Goal: Task Accomplishment & Management: Complete application form

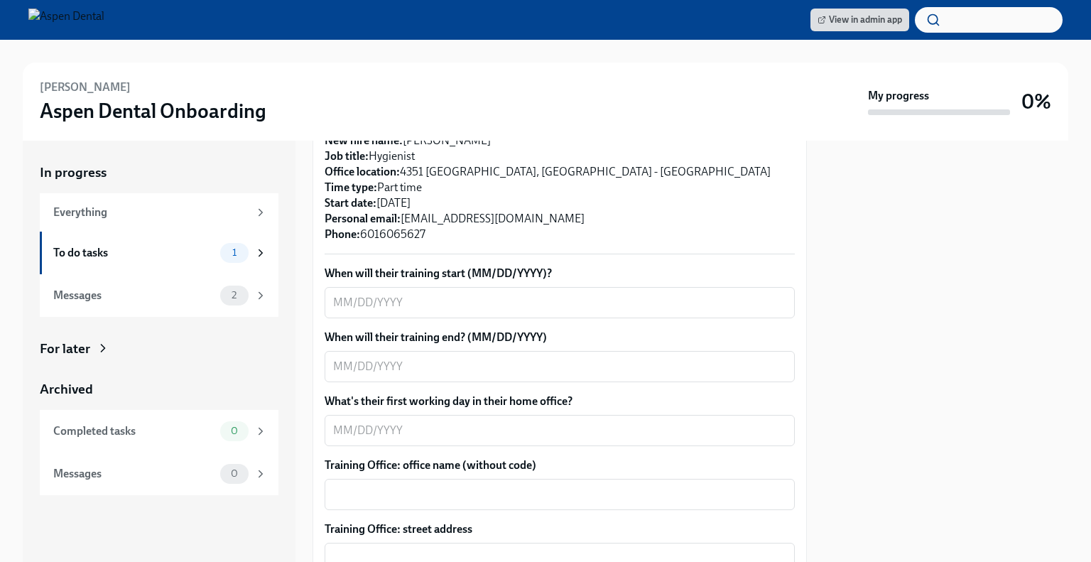
scroll to position [377, 0]
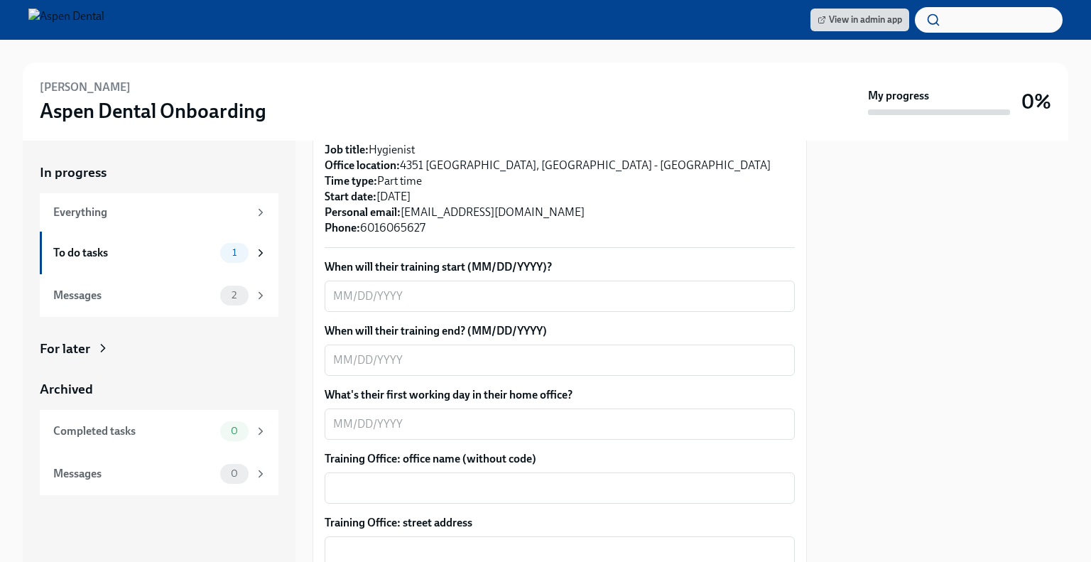
click at [463, 292] on div "x ​" at bounding box center [560, 296] width 470 height 31
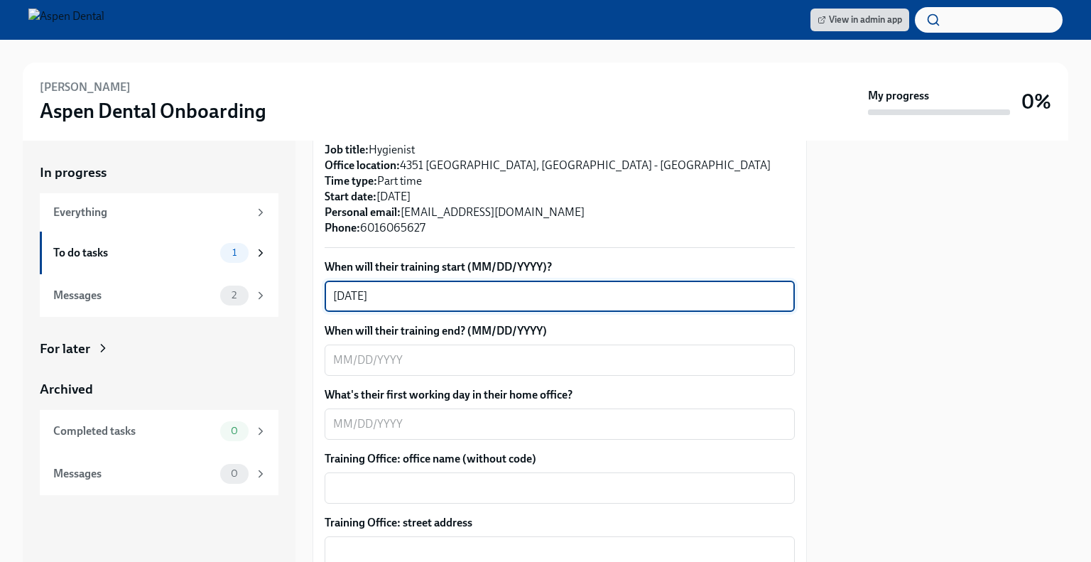
type textarea "[DATE]"
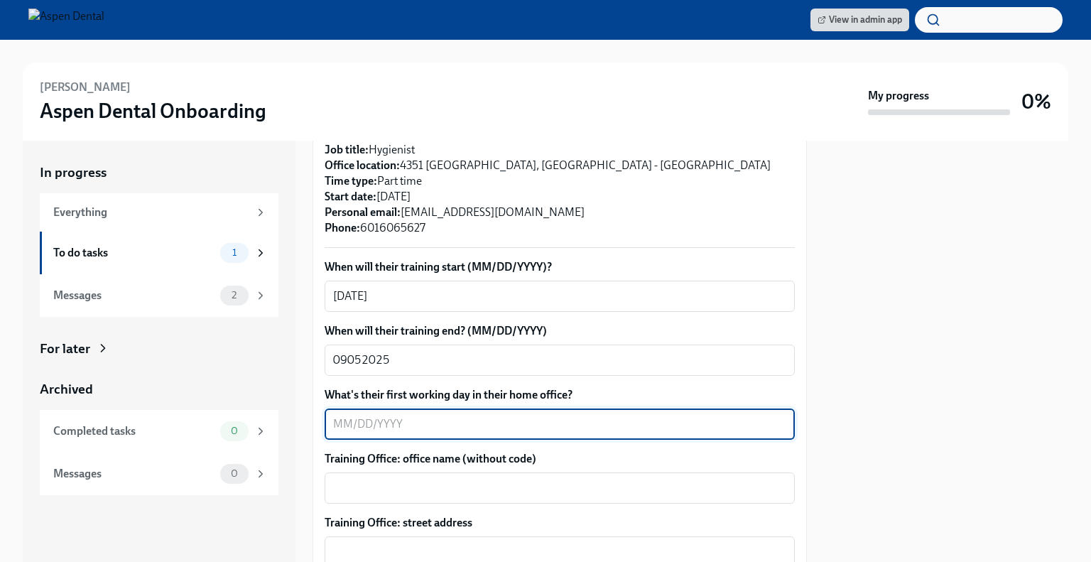
click at [399, 416] on textarea "What's their first working day in their home office?" at bounding box center [559, 424] width 453 height 17
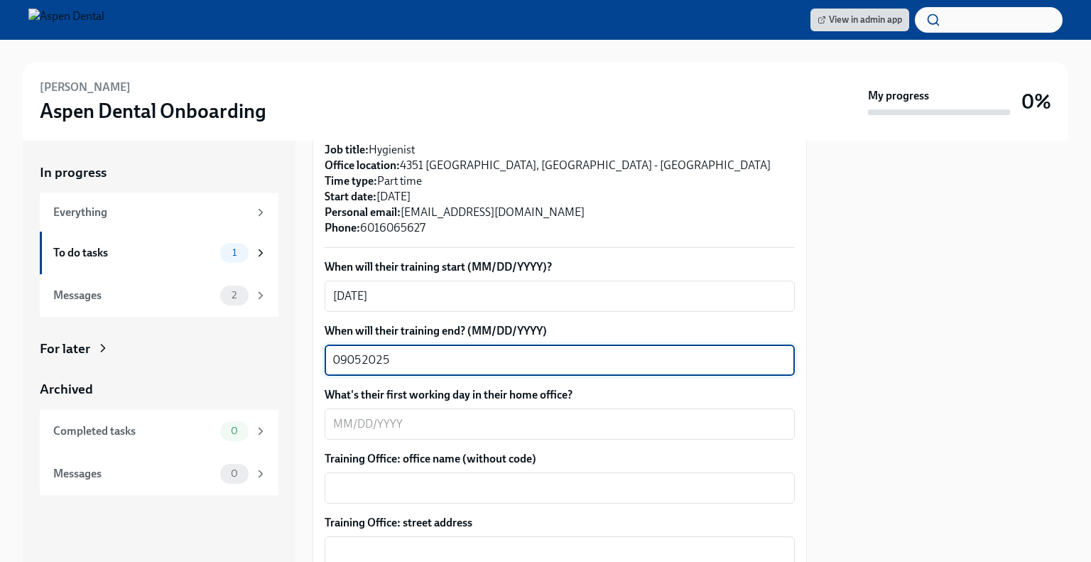
click at [361, 352] on textarea "09052025" at bounding box center [559, 360] width 453 height 17
type textarea "[DATE]"
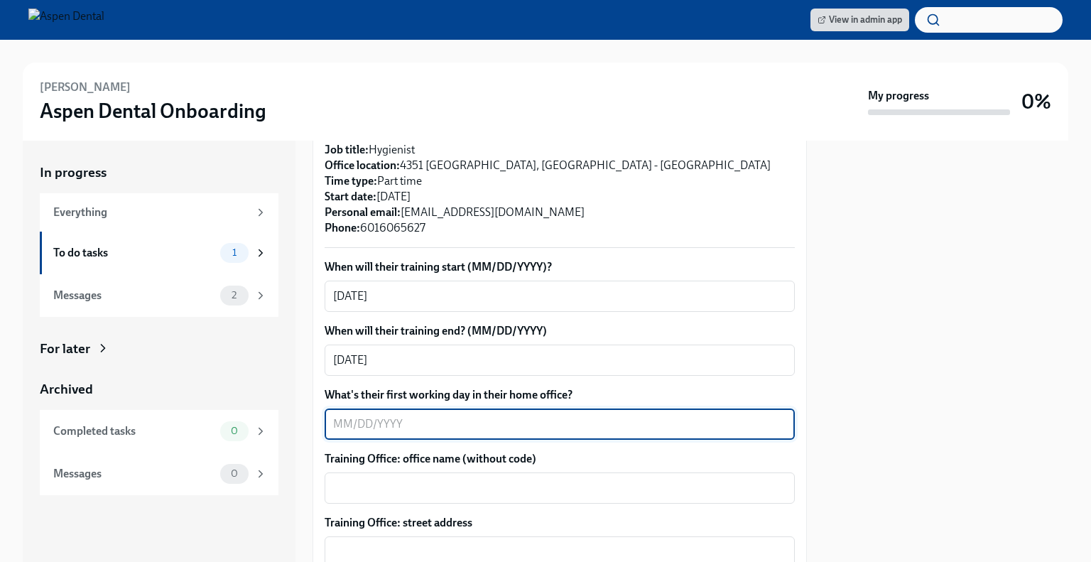
click at [369, 416] on textarea "What's their first working day in their home office?" at bounding box center [559, 424] width 453 height 17
type textarea "[DATE]"
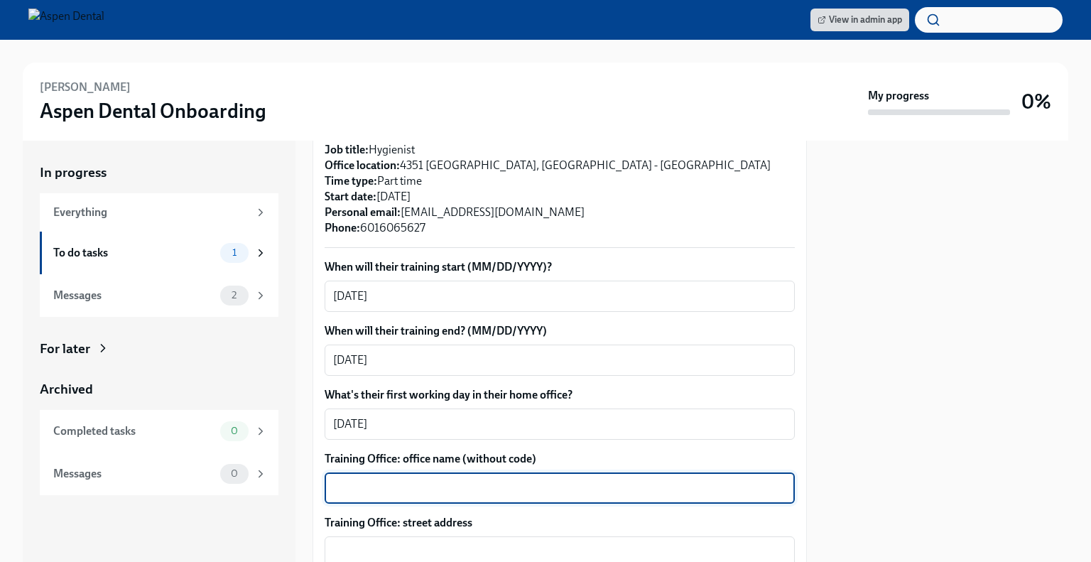
click at [401, 480] on textarea "Training Office: office name (without code)" at bounding box center [559, 488] width 453 height 17
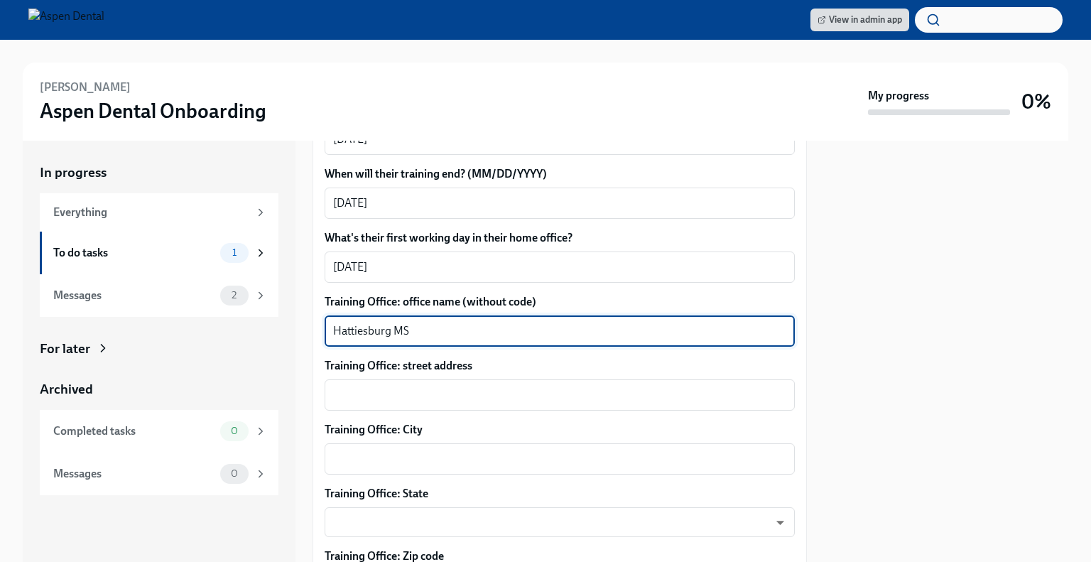
scroll to position [563, 0]
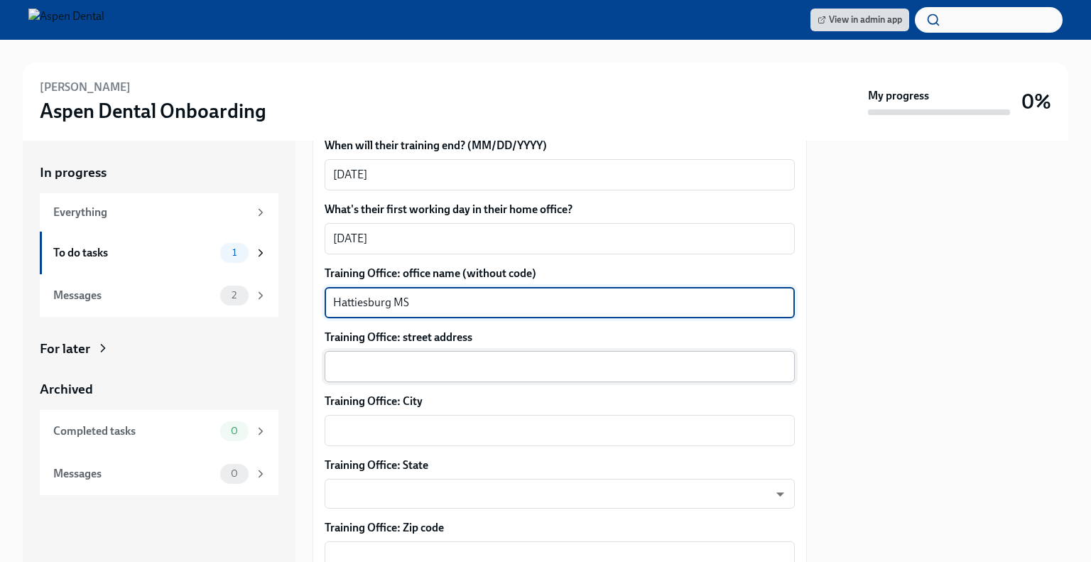
type textarea "Hattiesburg MS"
click at [426, 358] on textarea "Training Office: street address" at bounding box center [559, 366] width 453 height 17
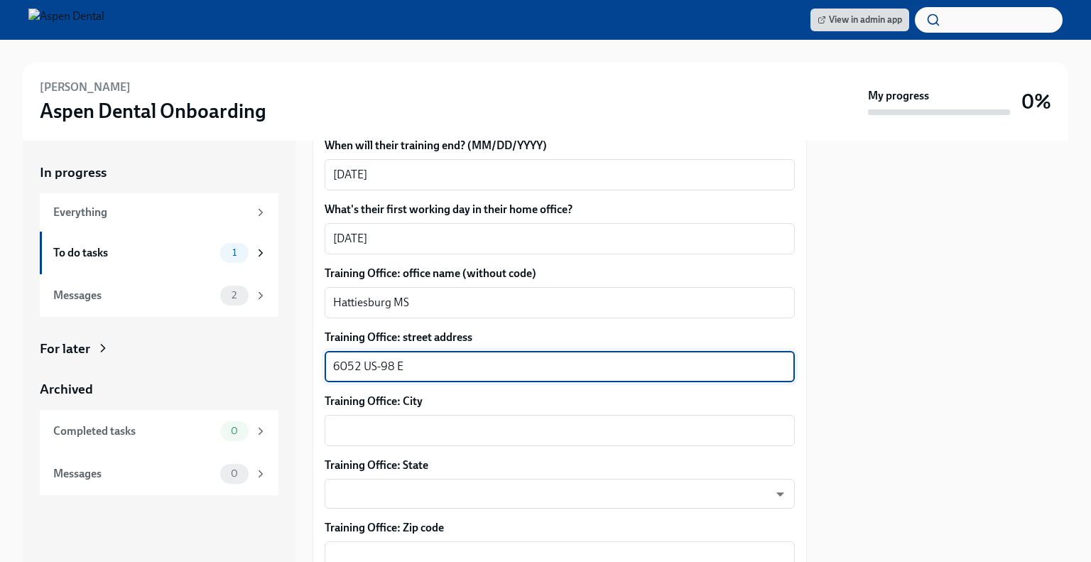
type textarea "6052 US-98 E"
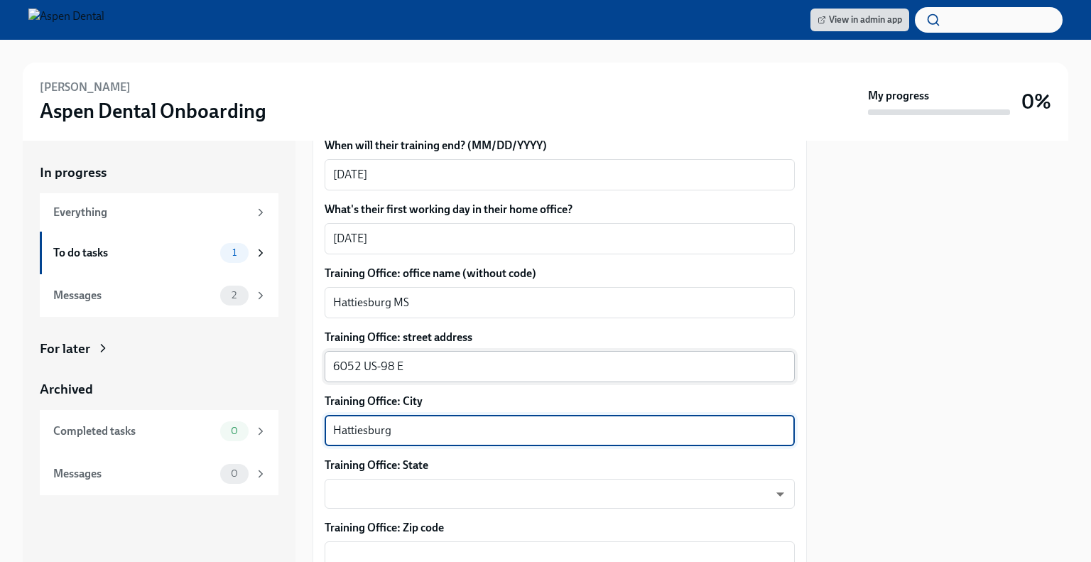
type textarea "Hattiesburg"
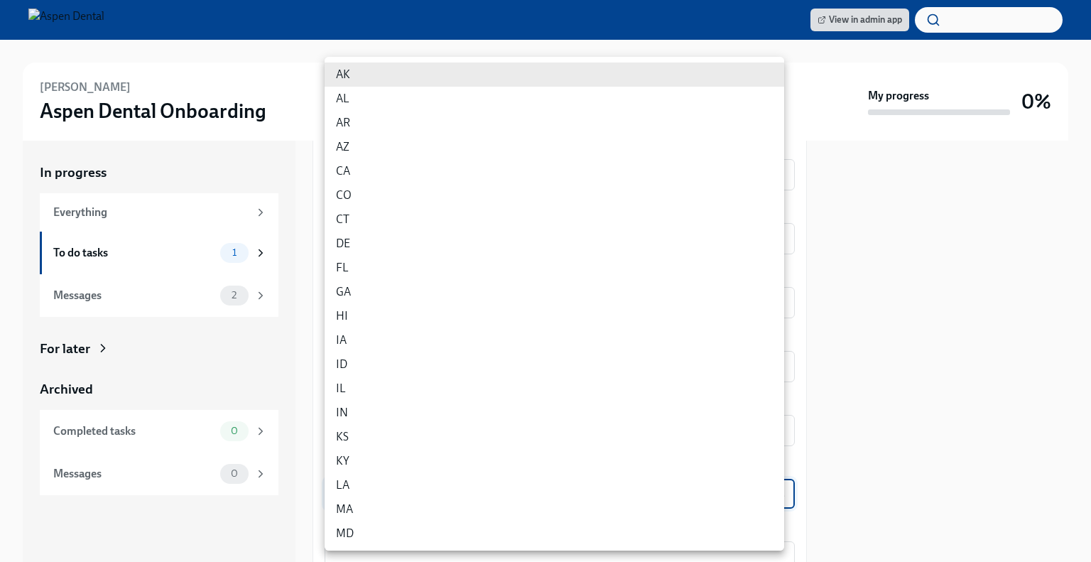
click at [460, 482] on body "View in admin app [PERSON_NAME] Aspen Dental Onboarding My progress 0% In progr…" at bounding box center [545, 281] width 1091 height 562
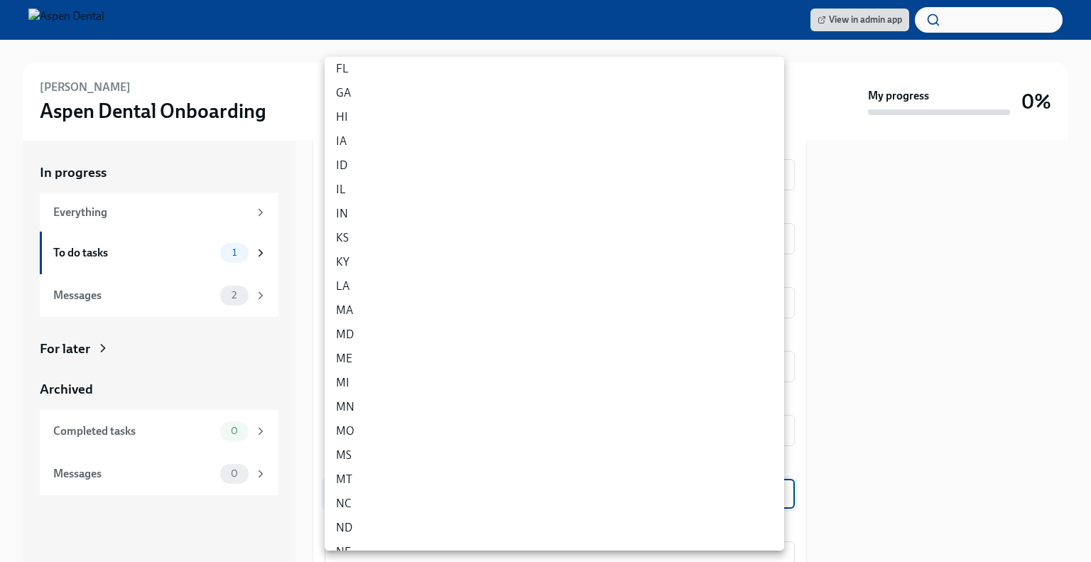
click at [447, 457] on li "MS" at bounding box center [555, 455] width 460 height 24
type input "B3wyn7jT5"
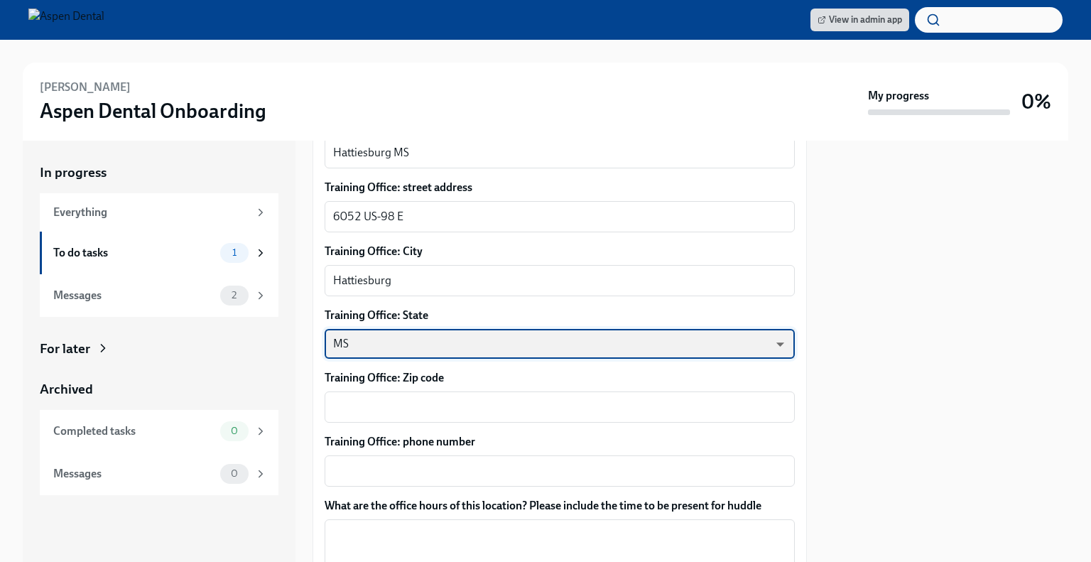
scroll to position [724, 0]
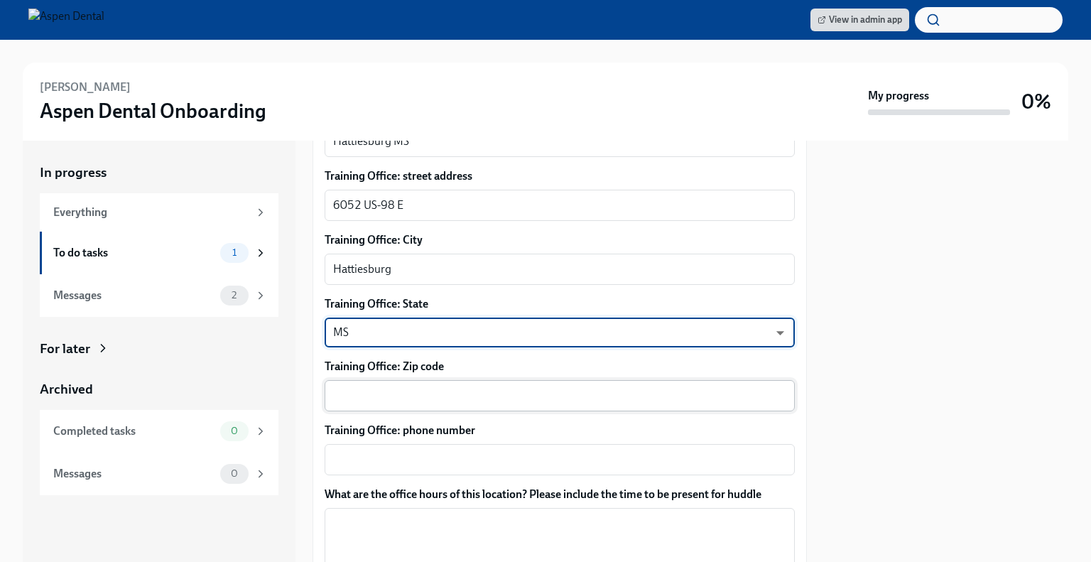
click at [437, 387] on textarea "Training Office: Zip code" at bounding box center [559, 395] width 453 height 17
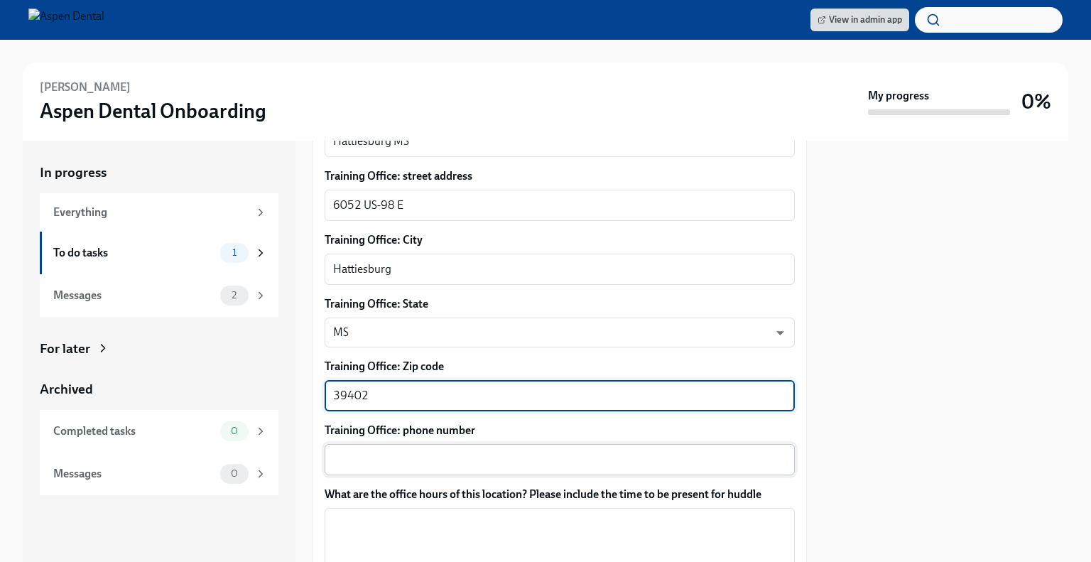
type textarea "39402"
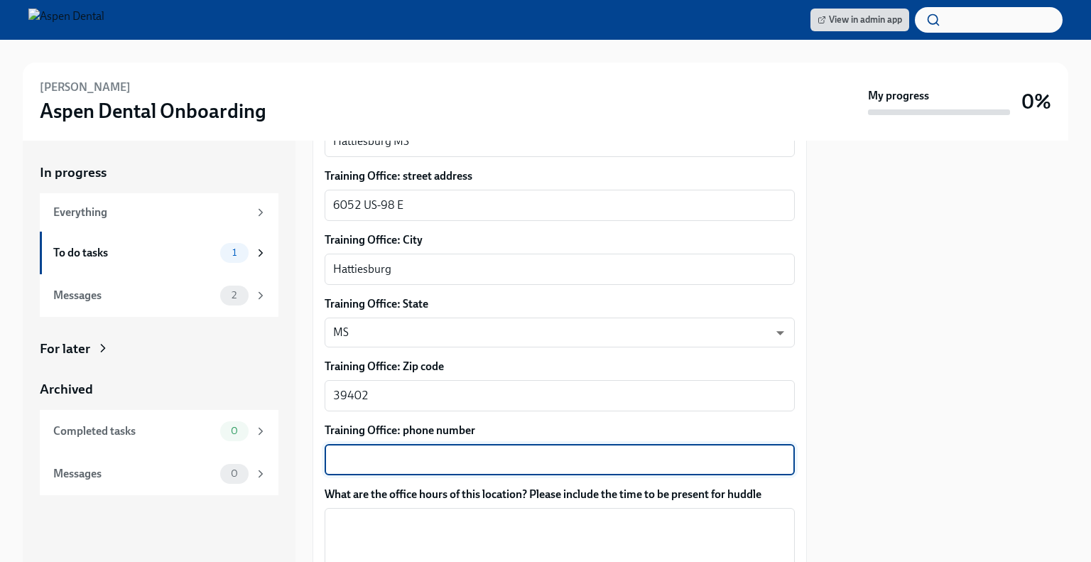
click at [440, 451] on textarea "Training Office: phone number" at bounding box center [559, 459] width 453 height 17
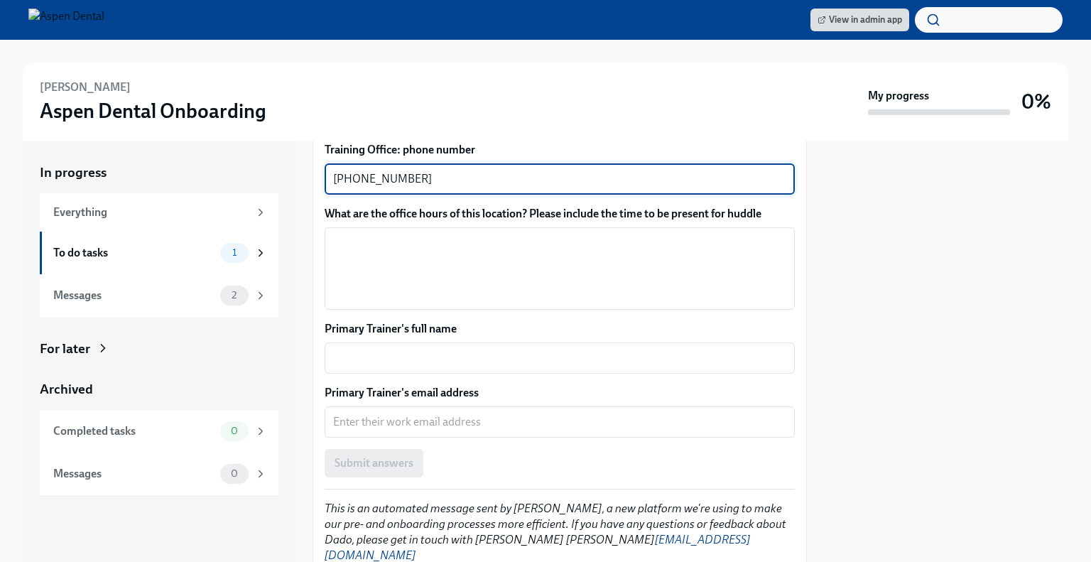
scroll to position [1005, 0]
type textarea "[PHONE_NUMBER]"
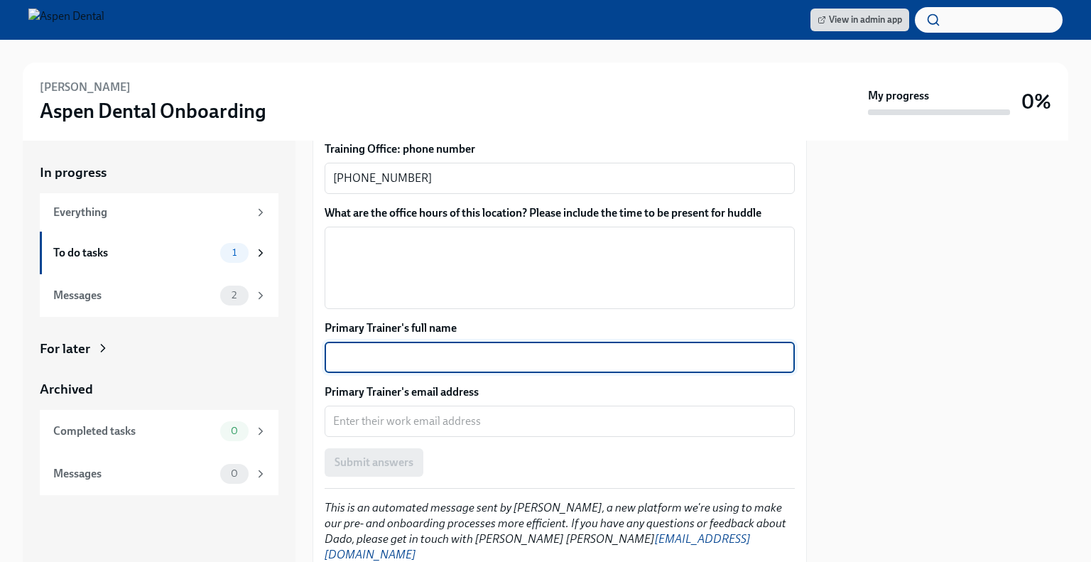
click at [438, 349] on textarea "Primary Trainer's full name" at bounding box center [559, 357] width 453 height 17
type textarea "[PERSON_NAME]"
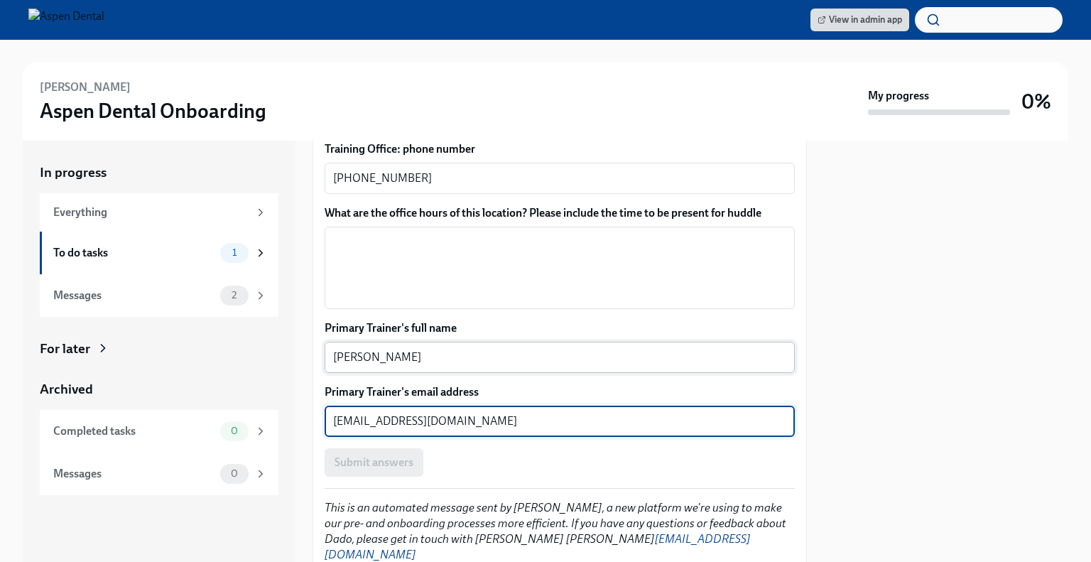
scroll to position [1032, 0]
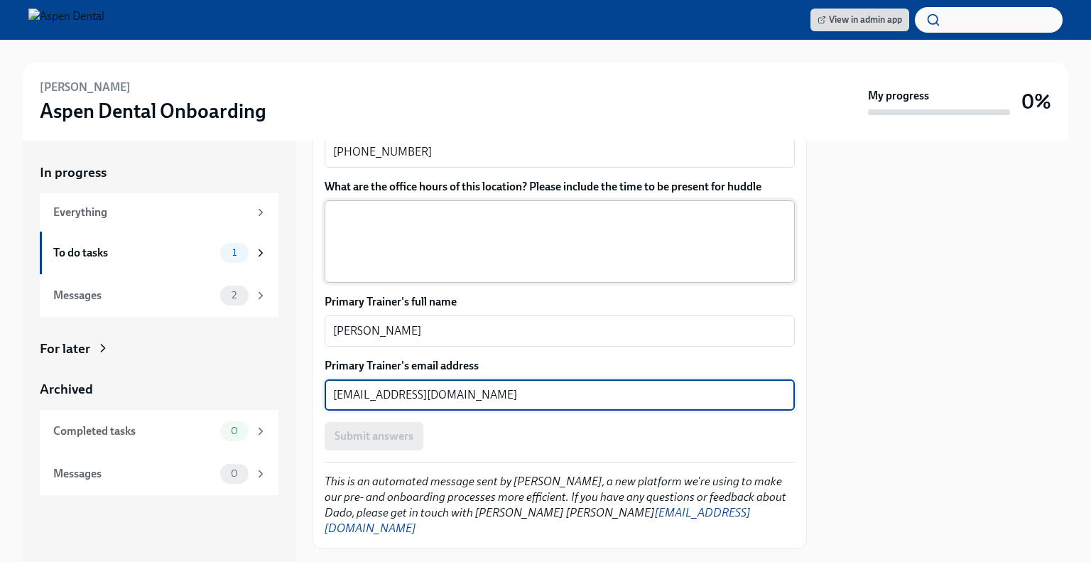
type textarea "[EMAIL_ADDRESS][DOMAIN_NAME]"
click at [494, 219] on textarea "What are the office hours of this location? Please include the time to be prese…" at bounding box center [559, 241] width 453 height 68
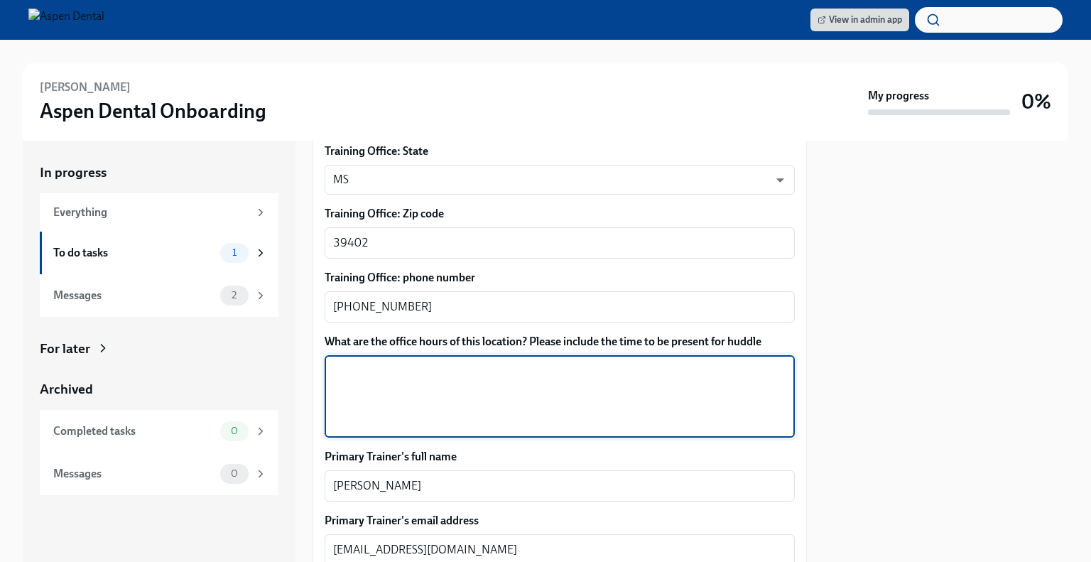
scroll to position [874, 0]
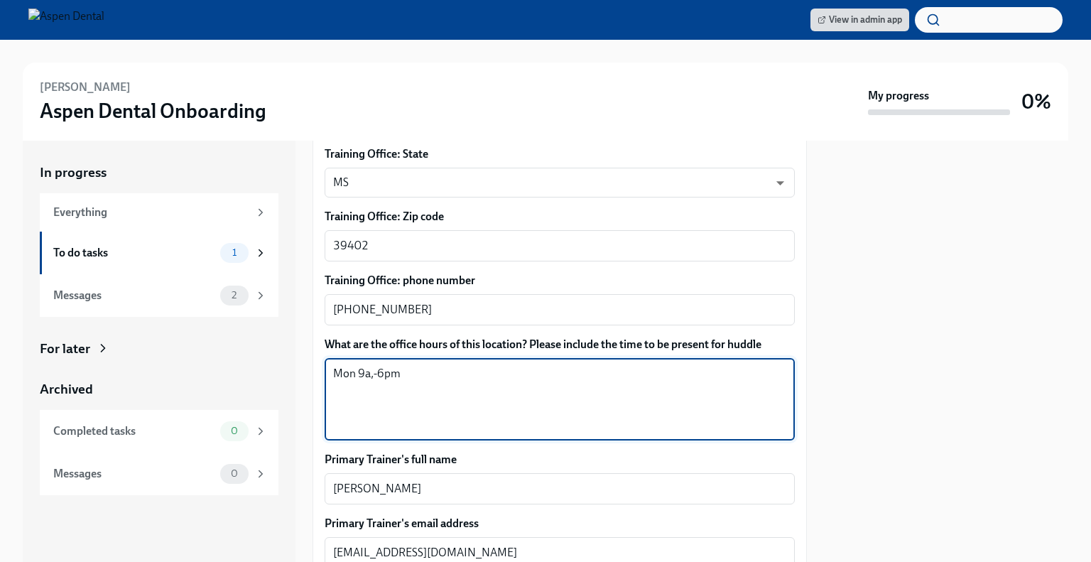
click at [372, 365] on textarea "Mon 9a,-6pm" at bounding box center [559, 399] width 453 height 68
click at [372, 370] on textarea "Mon 9am-6pm" at bounding box center [559, 399] width 453 height 68
click at [335, 374] on textarea "Mon 9am-6pm T-Th 7am-5pm" at bounding box center [559, 399] width 453 height 68
click at [424, 376] on textarea "Mon 9am-6pm Tu-Th 7am-5pm" at bounding box center [559, 399] width 453 height 68
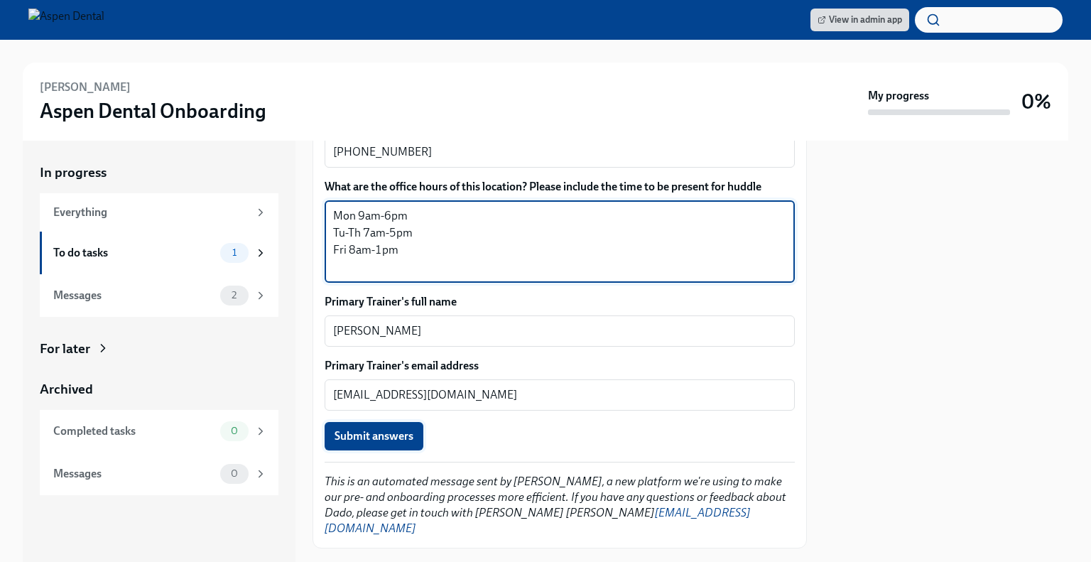
type textarea "Mon 9am-6pm Tu-Th 7am-5pm Fri 8am-1pm"
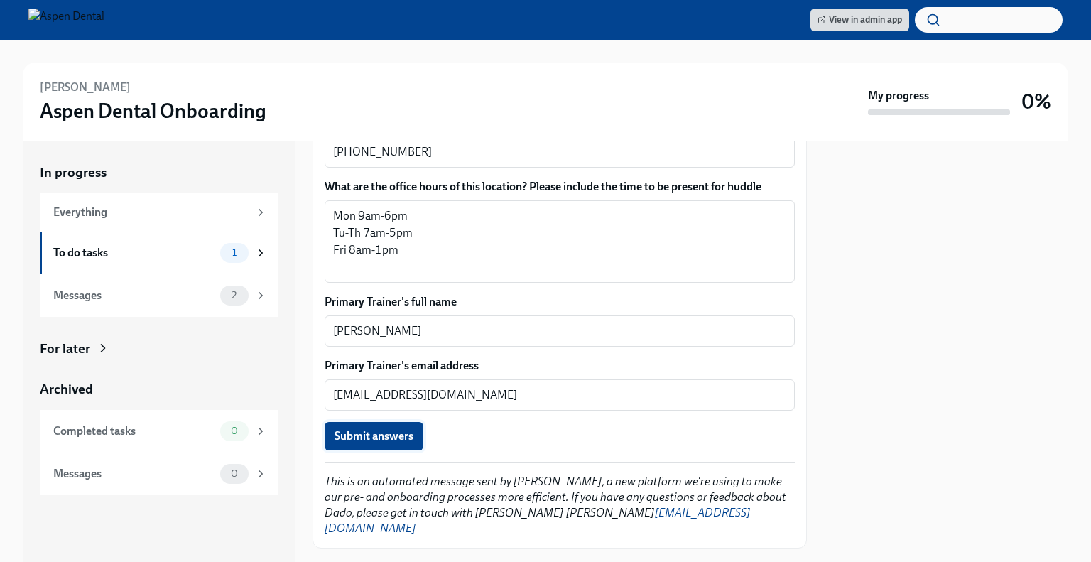
click at [385, 430] on button "Submit answers" at bounding box center [374, 436] width 99 height 28
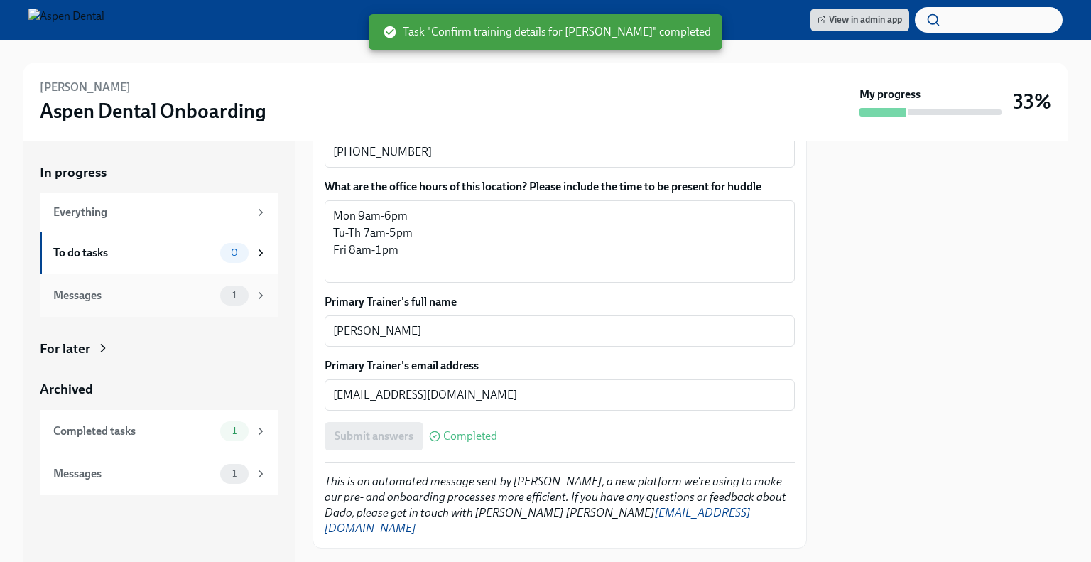
click at [199, 298] on div "Messages" at bounding box center [133, 296] width 161 height 16
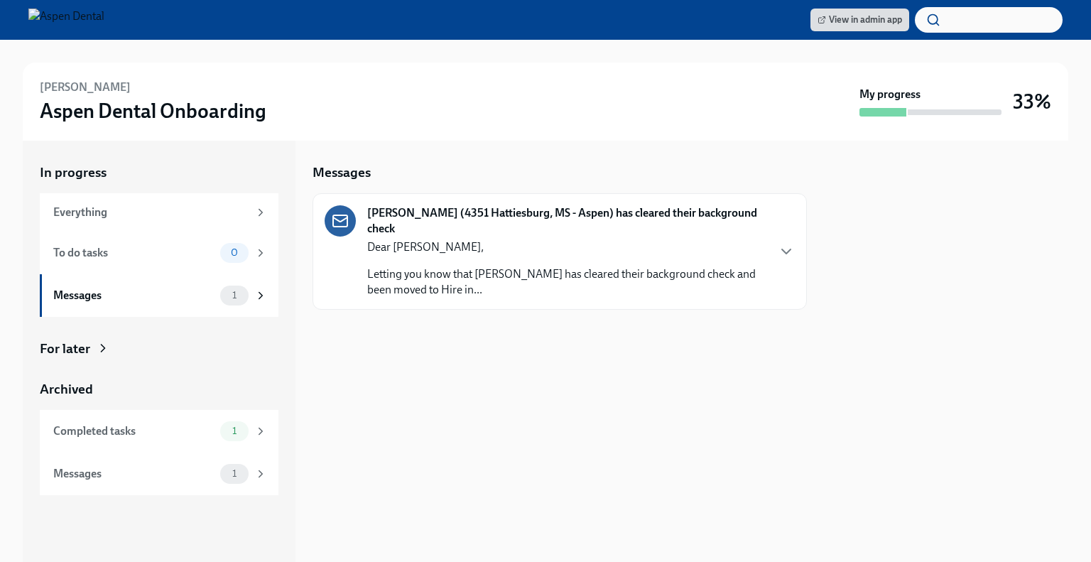
click at [534, 269] on p "Letting you know that [PERSON_NAME] has cleared their background check and been…" at bounding box center [566, 281] width 399 height 31
